Goal: Task Accomplishment & Management: Use online tool/utility

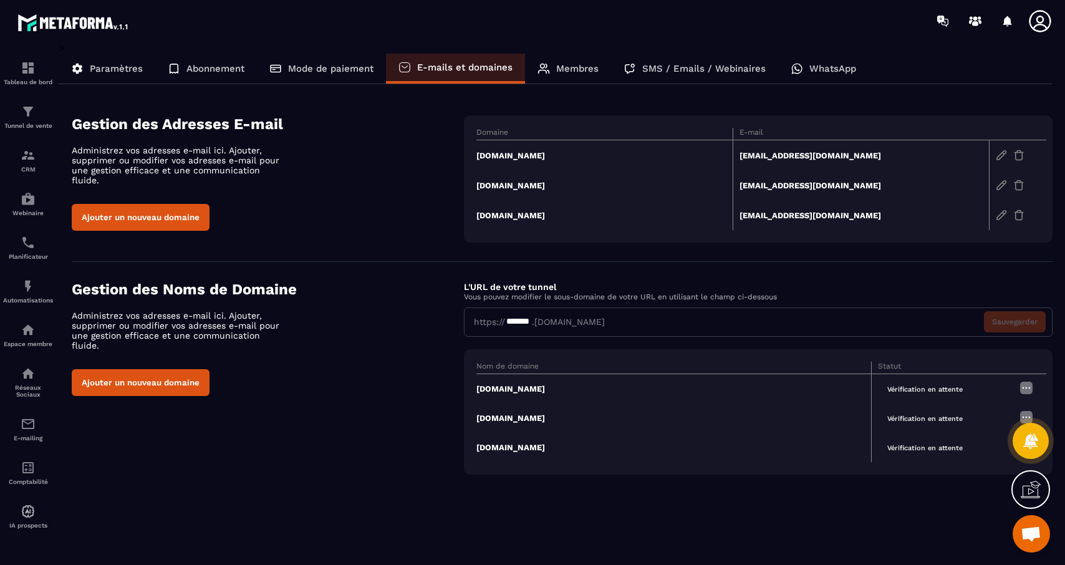
scroll to position [889, 0]
click at [504, 213] on td "[DOMAIN_NAME]" at bounding box center [604, 215] width 256 height 30
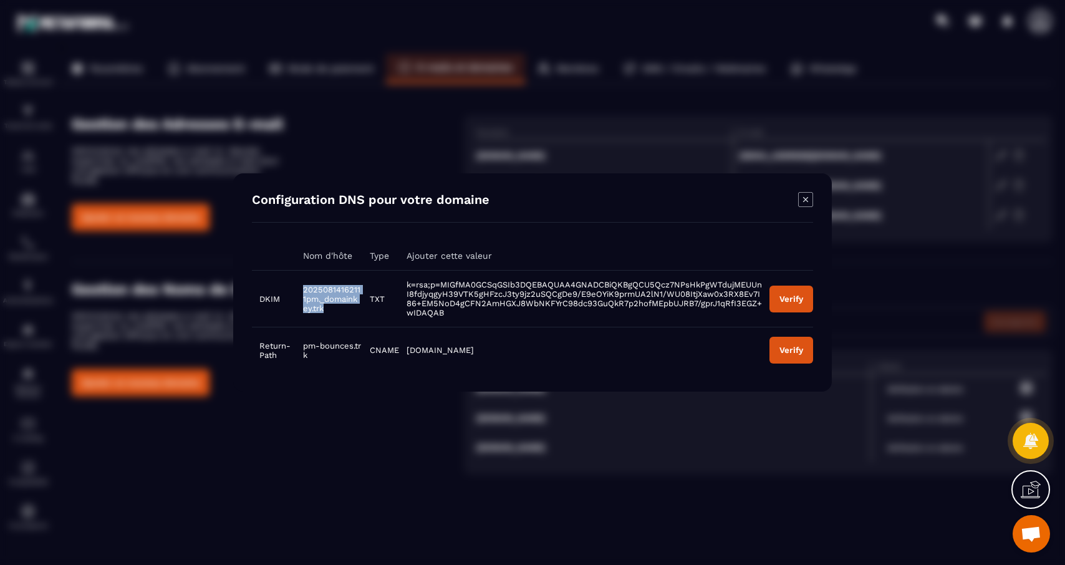
drag, startPoint x: 359, startPoint y: 307, endPoint x: 298, endPoint y: 292, distance: 62.9
click at [298, 292] on td "20250814162111pm._domainkey.trk" at bounding box center [329, 299] width 66 height 57
copy span "20250814162111pm._domainkey.trk"
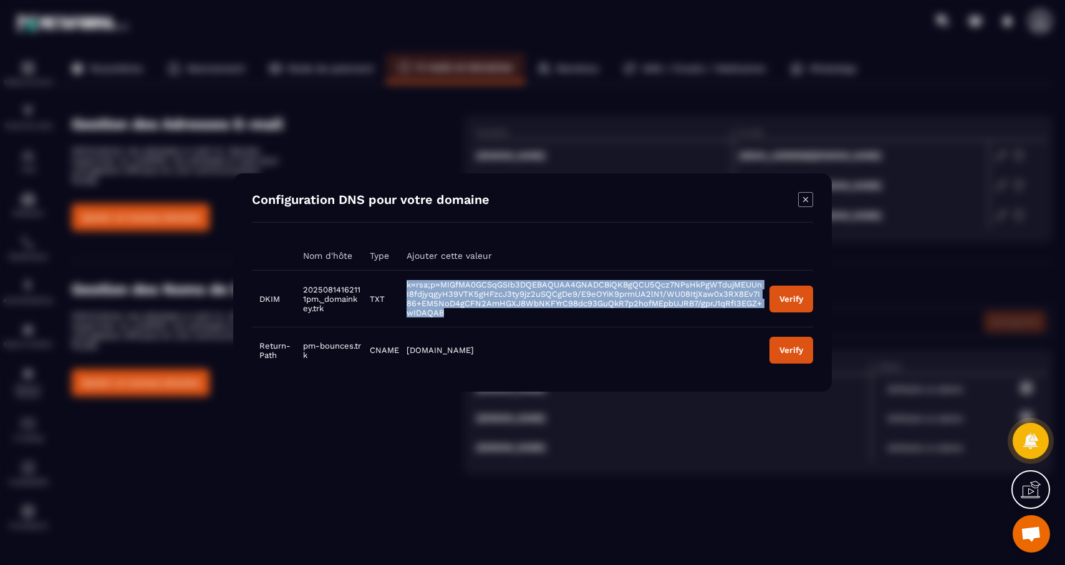
drag, startPoint x: 406, startPoint y: 284, endPoint x: 453, endPoint y: 314, distance: 55.2
click at [453, 314] on td "k=rsa;p=MIGfMA0GCSqGSIb3DQEBAQUAA4GNADCBiQKBgQCU5Qcz7NPsHkPgWTdujMEUUnI8fdjyqgy…" at bounding box center [580, 299] width 363 height 57
copy span "k=rsa;p=MIGfMA0GCSqGSIb3DQEBAQUAA4GNADCBiQKBgQCU5Qcz7NPsHkPgWTdujMEUUnI8fdjyqgy…"
click at [786, 305] on button "Verify" at bounding box center [791, 299] width 44 height 27
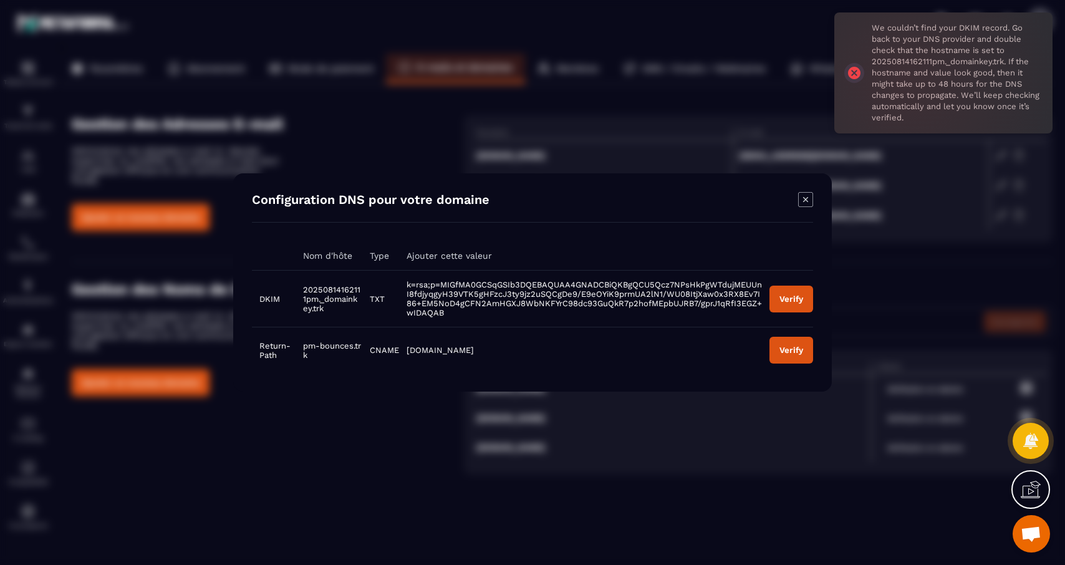
click at [854, 70] on div "We couldn’t find your DKIM record. Go back to your DNS provider and double chec…" at bounding box center [943, 72] width 218 height 121
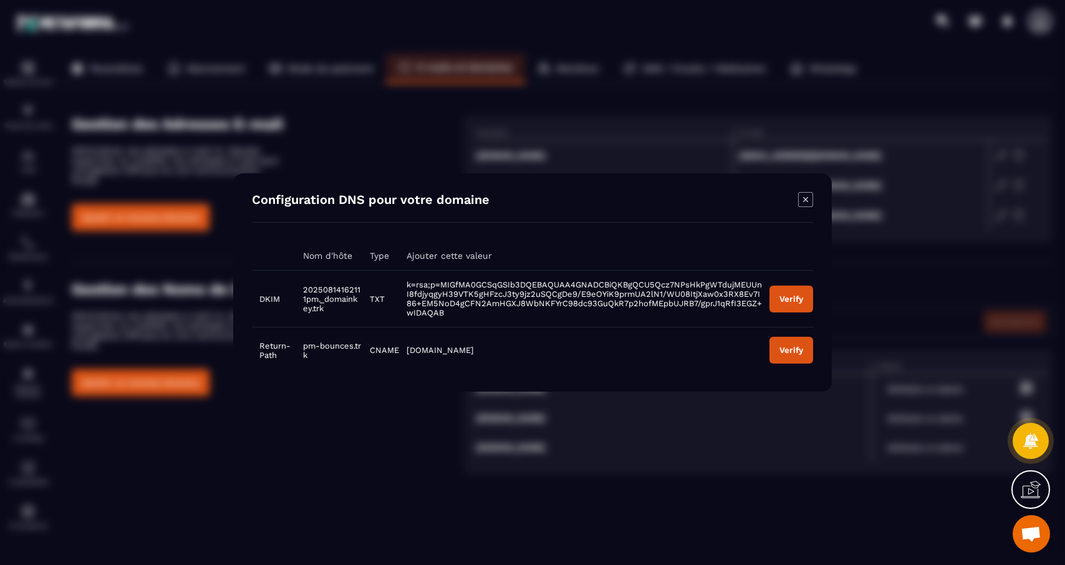
click at [806, 203] on icon "Modal window" at bounding box center [805, 199] width 15 height 15
